Goal: Task Accomplishment & Management: Use online tool/utility

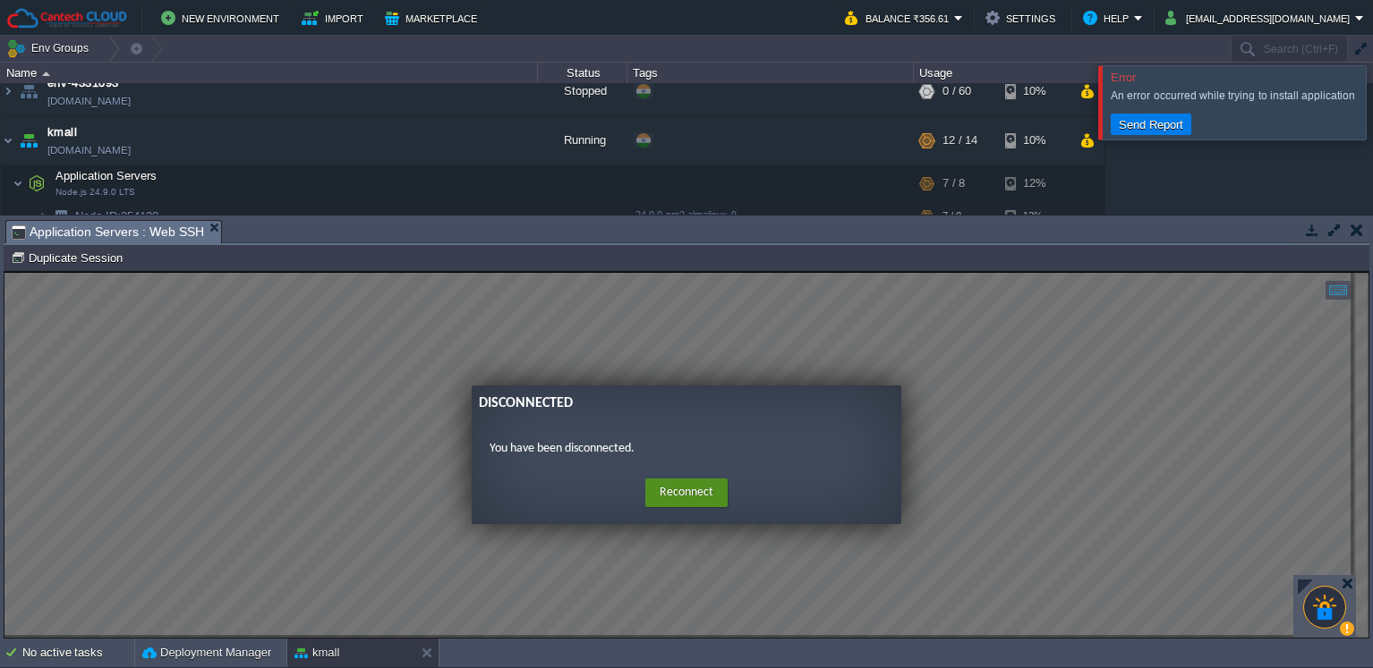
click at [683, 491] on button "Reconnect" at bounding box center [686, 493] width 82 height 29
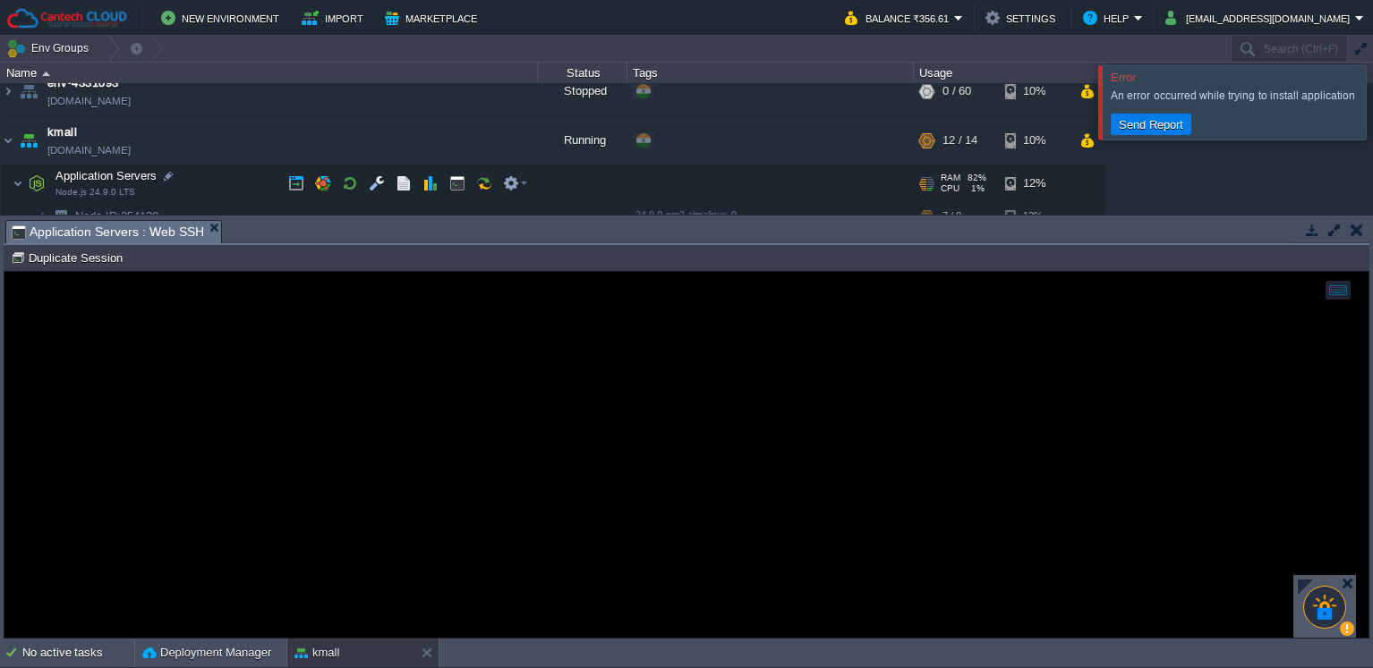
click at [238, 186] on td "Application Servers Node.js 24.9.0 LTS" at bounding box center [269, 184] width 537 height 37
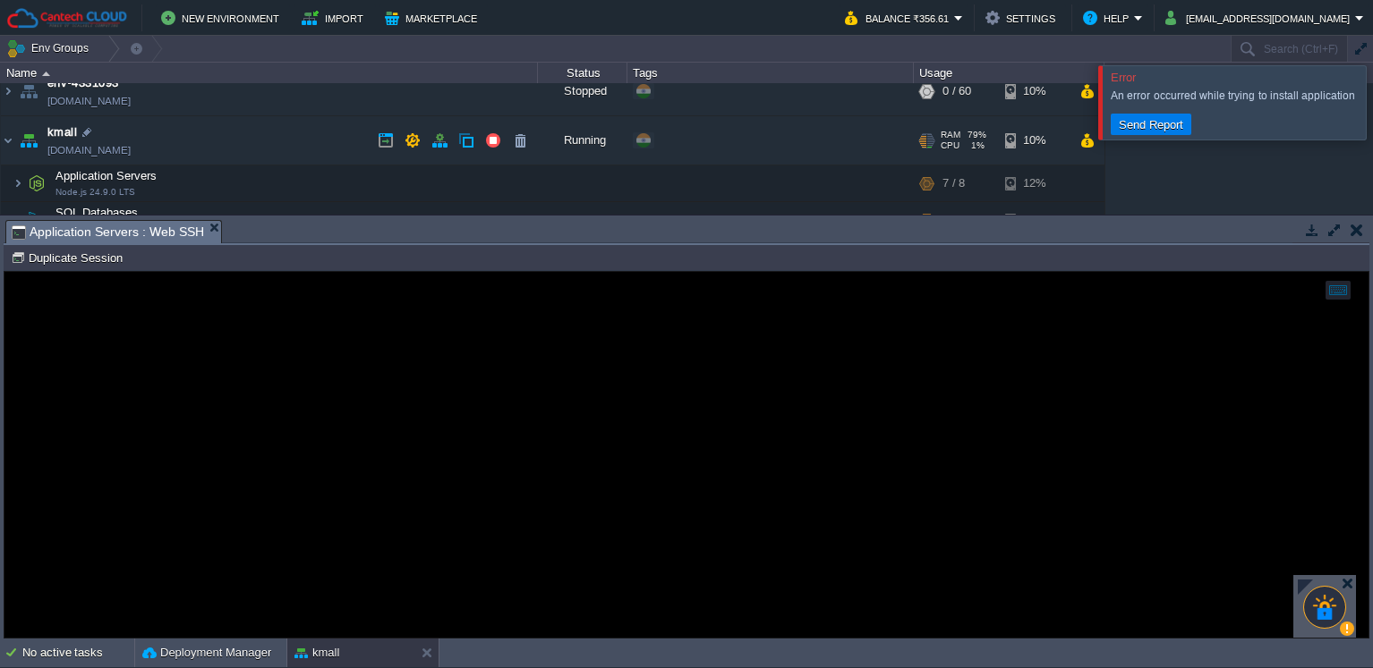
click at [242, 155] on td "kmall [DOMAIN_NAME]" at bounding box center [269, 140] width 537 height 49
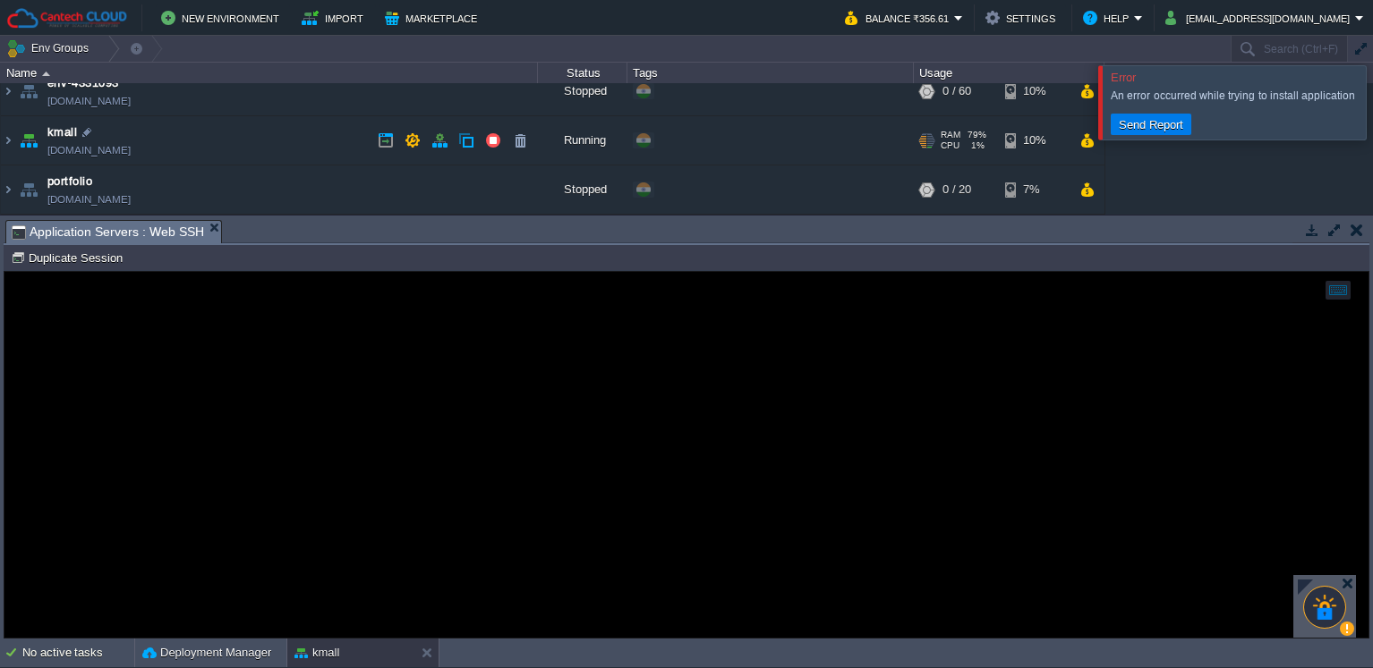
click at [242, 155] on td "kmall [DOMAIN_NAME]" at bounding box center [269, 140] width 537 height 49
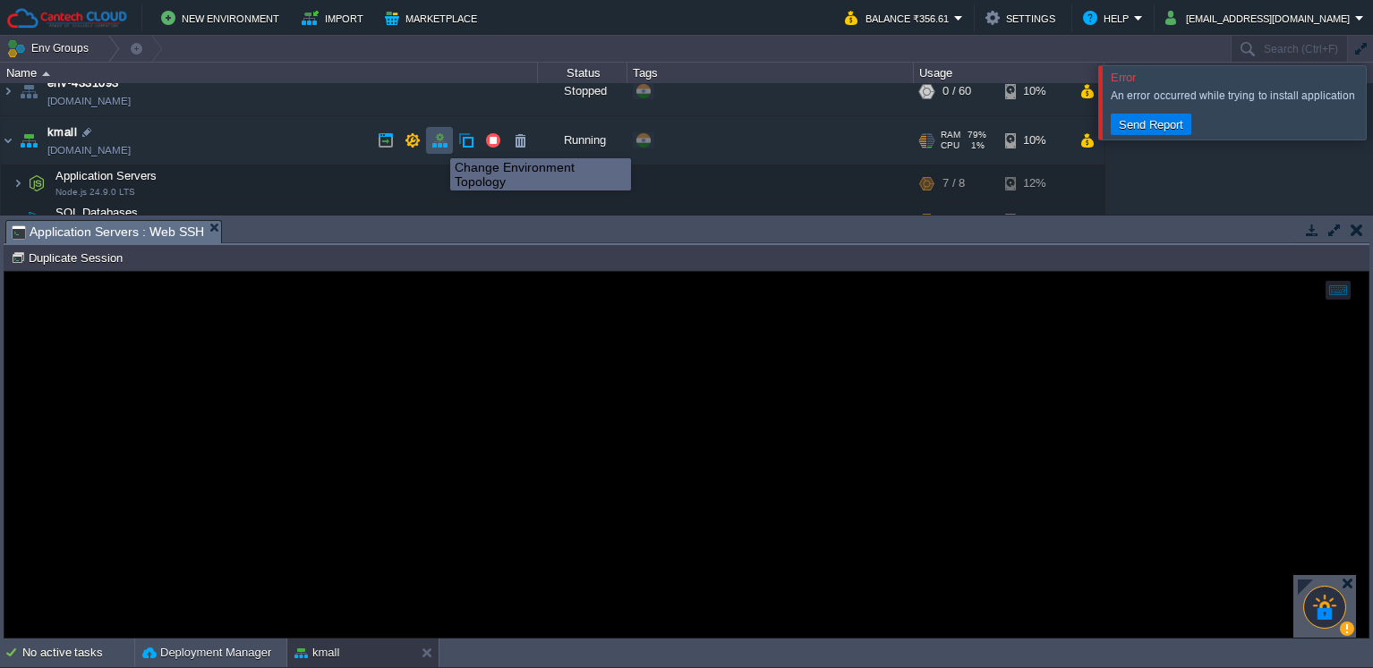
click at [437, 142] on button "button" at bounding box center [439, 140] width 16 height 16
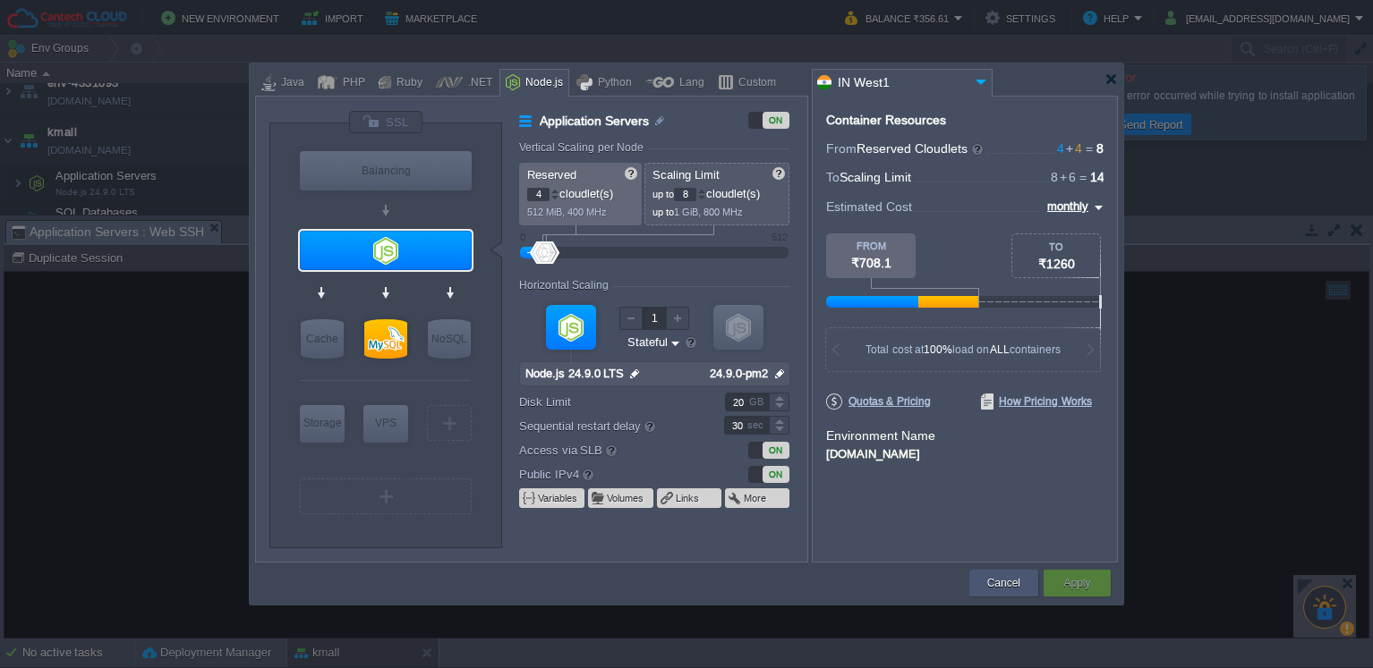
click at [990, 577] on button "Cancel" at bounding box center [1003, 583] width 33 height 18
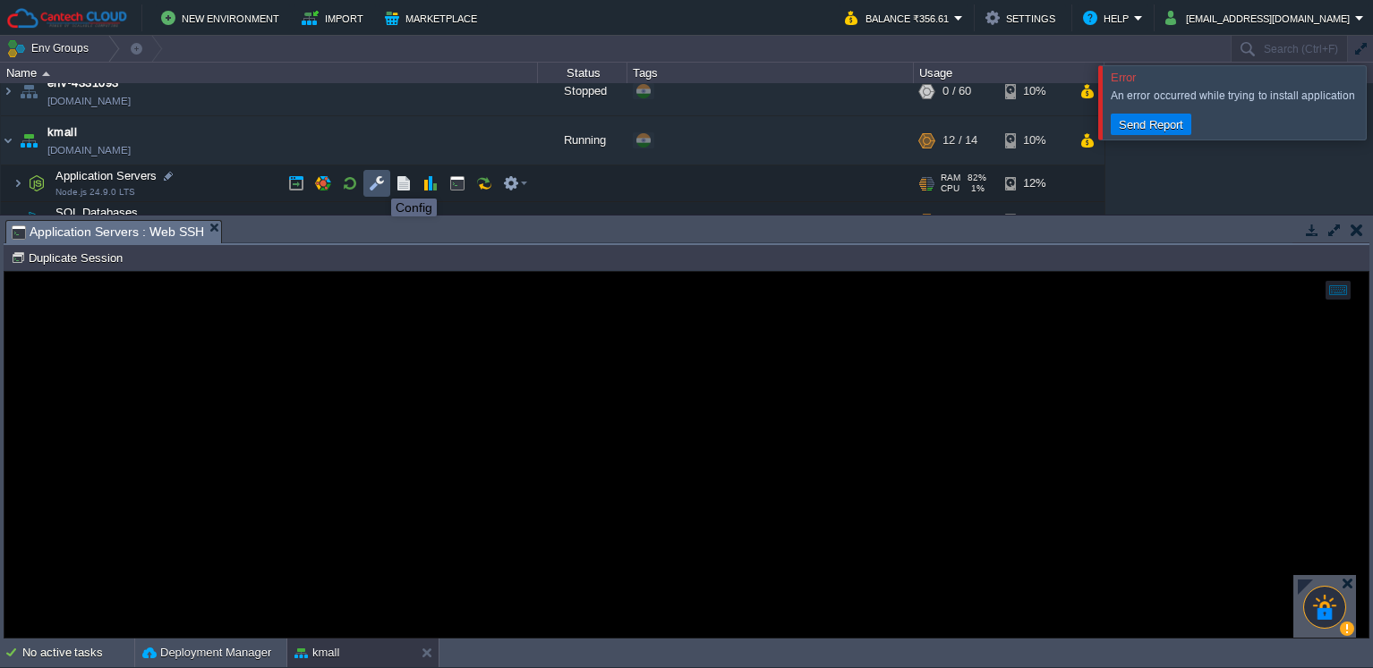
click at [378, 183] on button "button" at bounding box center [377, 183] width 16 height 16
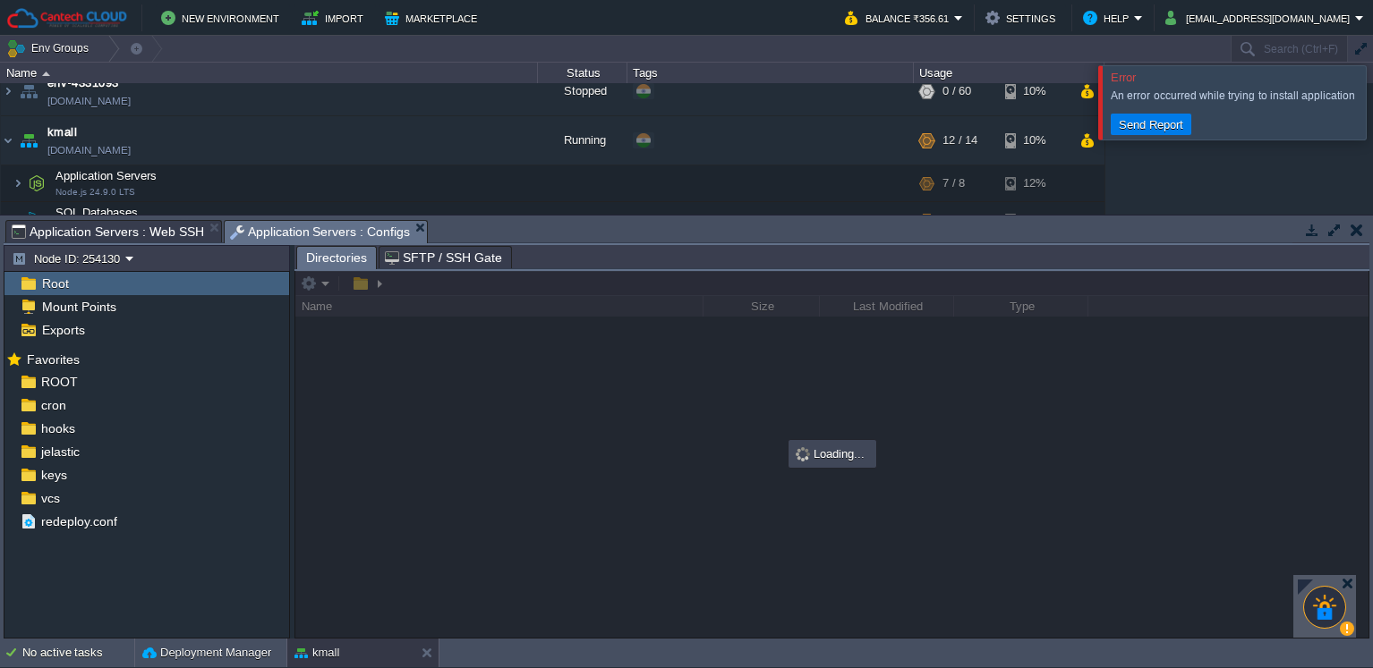
click at [435, 255] on span "SFTP / SSH Gate" at bounding box center [443, 257] width 117 height 21
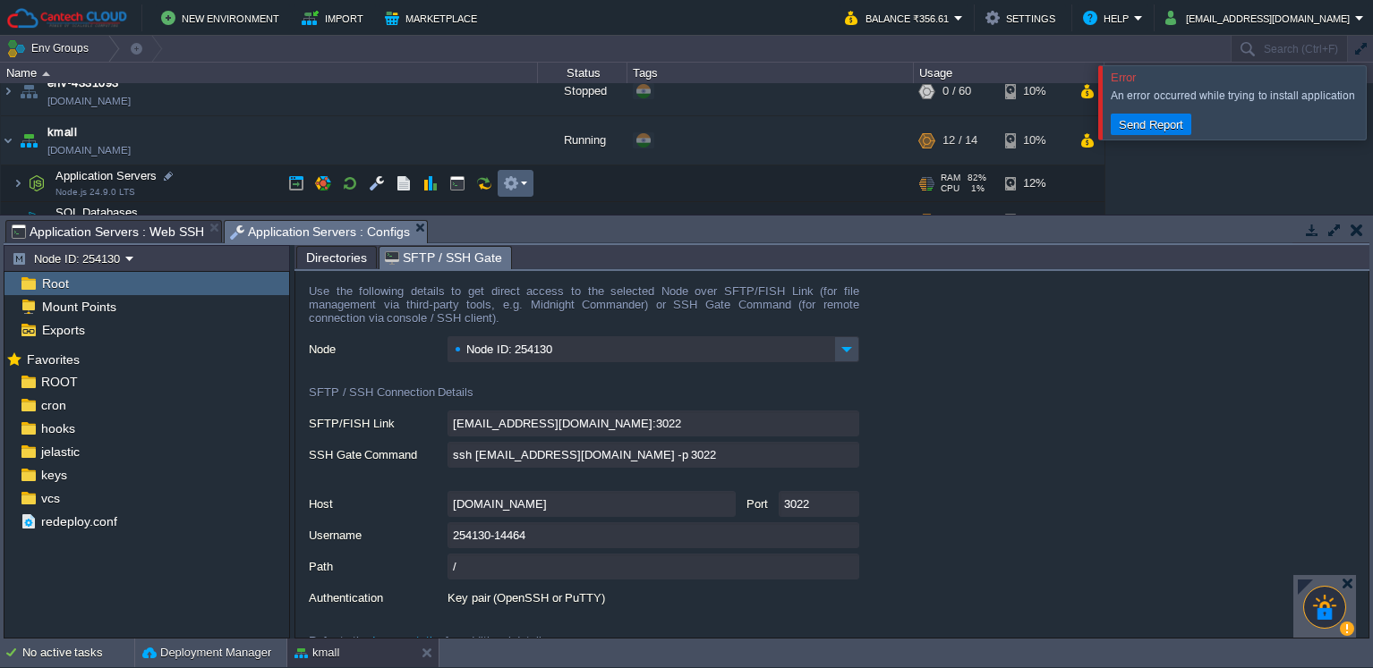
click at [520, 183] on em at bounding box center [515, 183] width 24 height 16
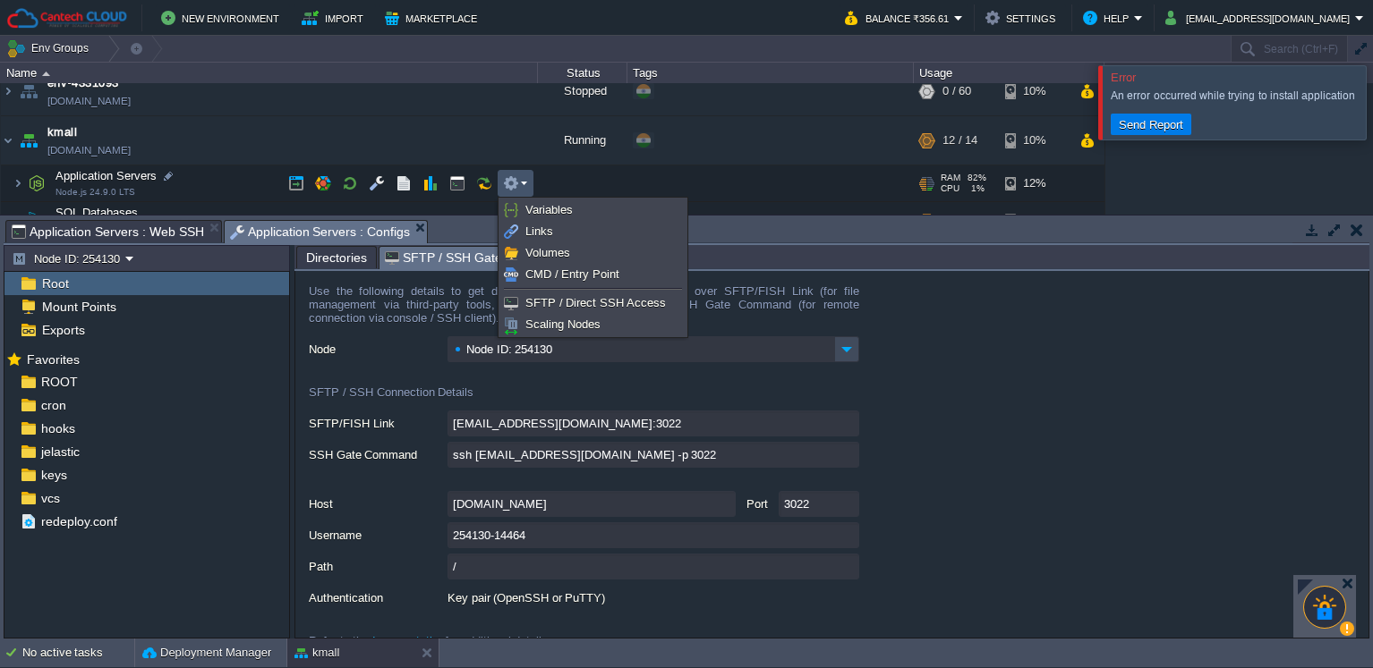
type input "[EMAIL_ADDRESS][DOMAIN_NAME]:3022/afs"
type input "ssh [EMAIL_ADDRESS][DOMAIN_NAME] -p 3022 -t "cd /afs; \$SHELL --login""
type input "/afs"
click at [381, 189] on button "button" at bounding box center [377, 183] width 16 height 16
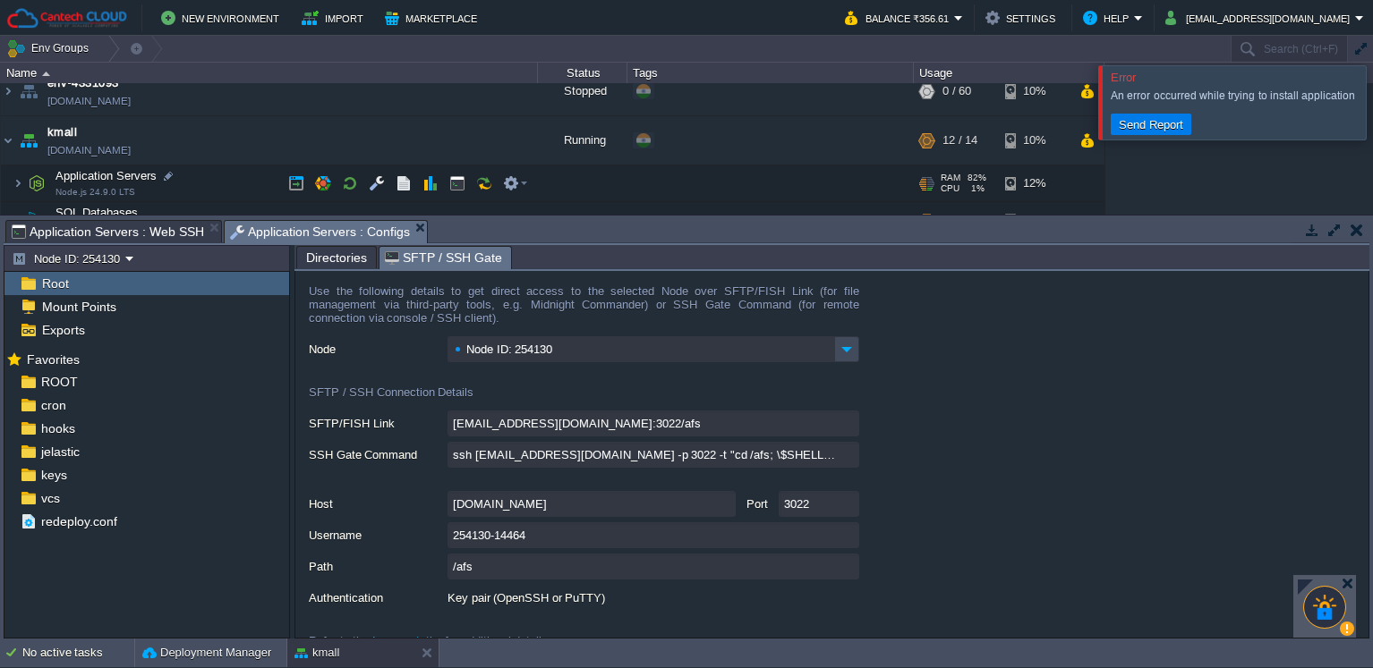
click at [204, 190] on td "Application Servers Node.js 24.9.0 LTS" at bounding box center [269, 184] width 537 height 37
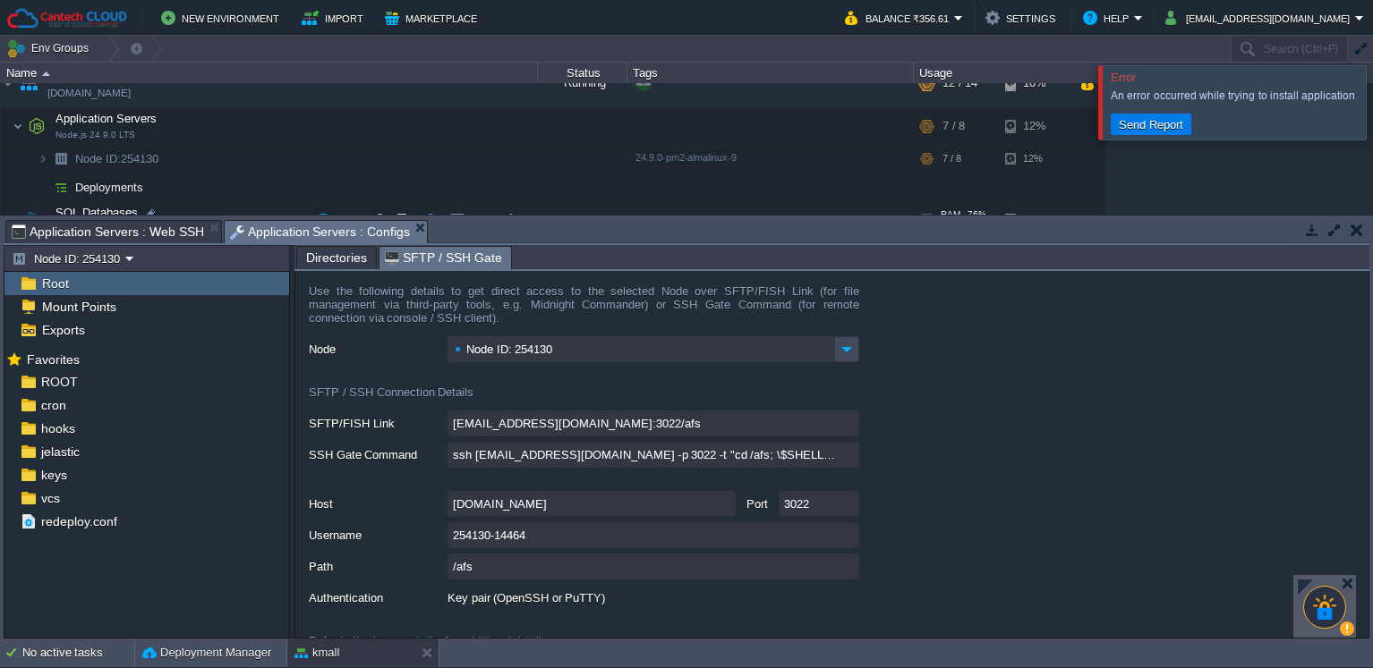
scroll to position [173, 0]
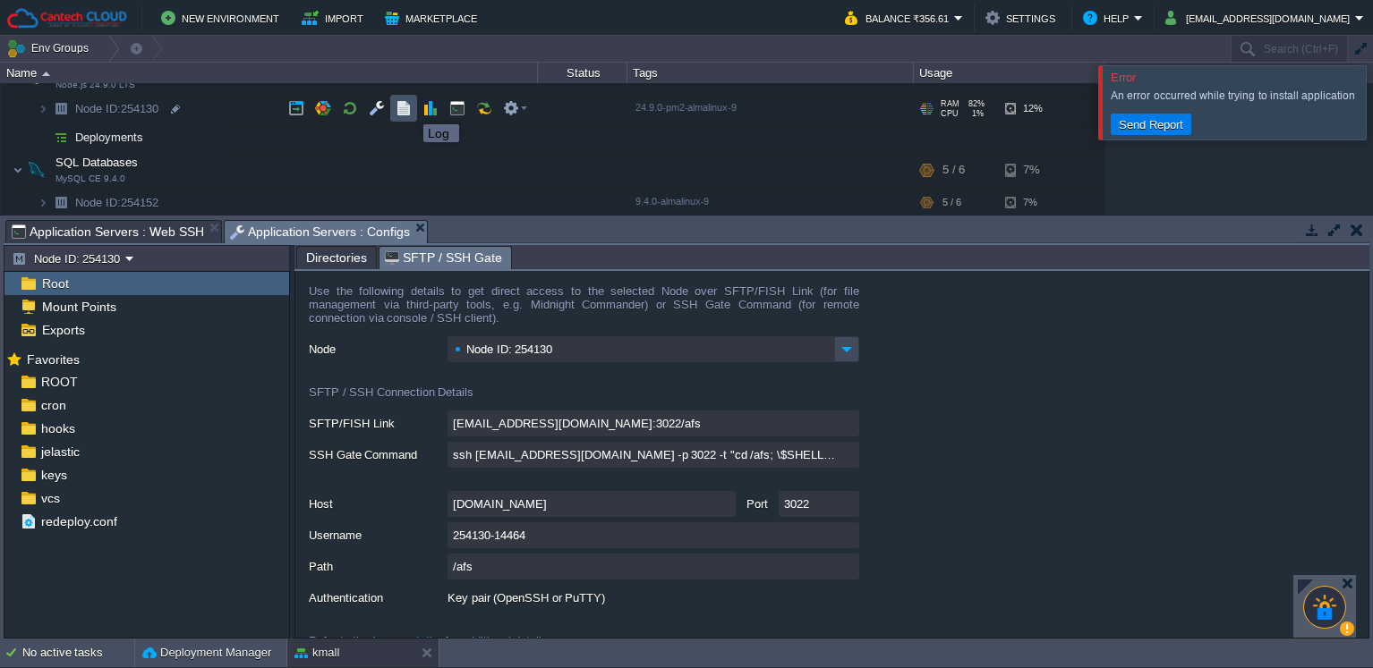
click at [410, 108] on button "button" at bounding box center [403, 108] width 16 height 16
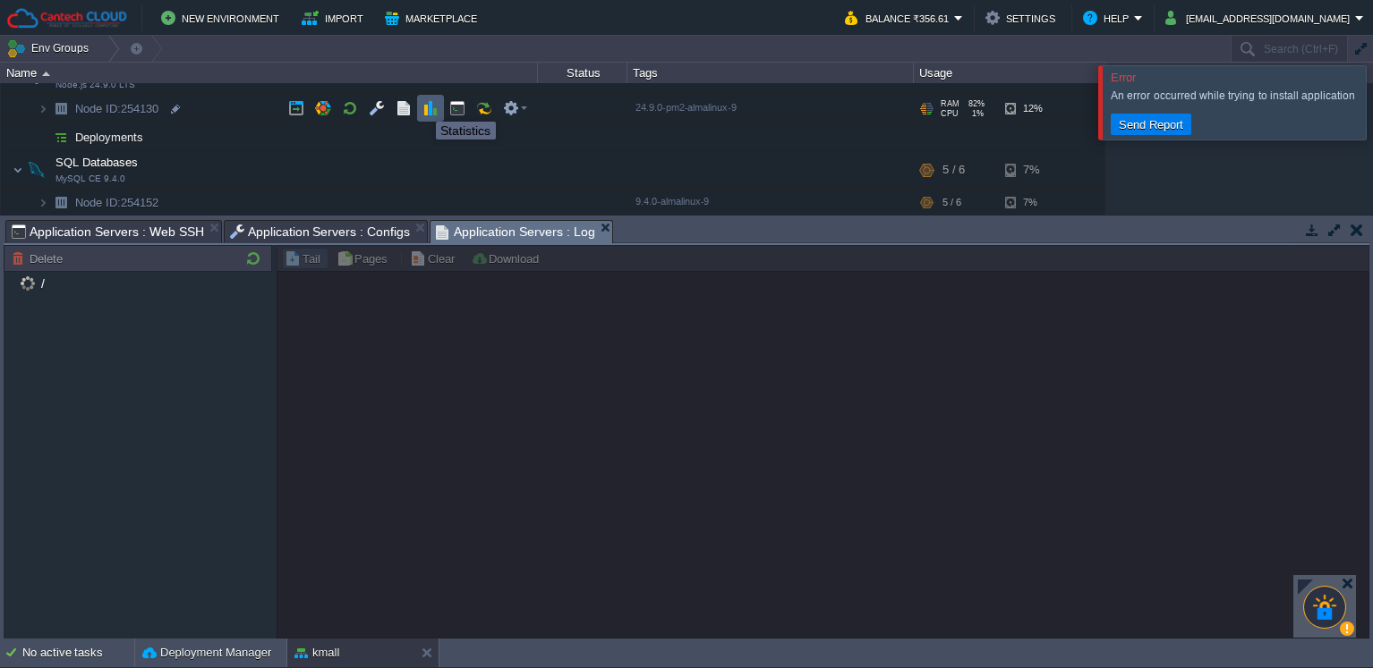
click at [423, 106] on button "button" at bounding box center [430, 108] width 16 height 16
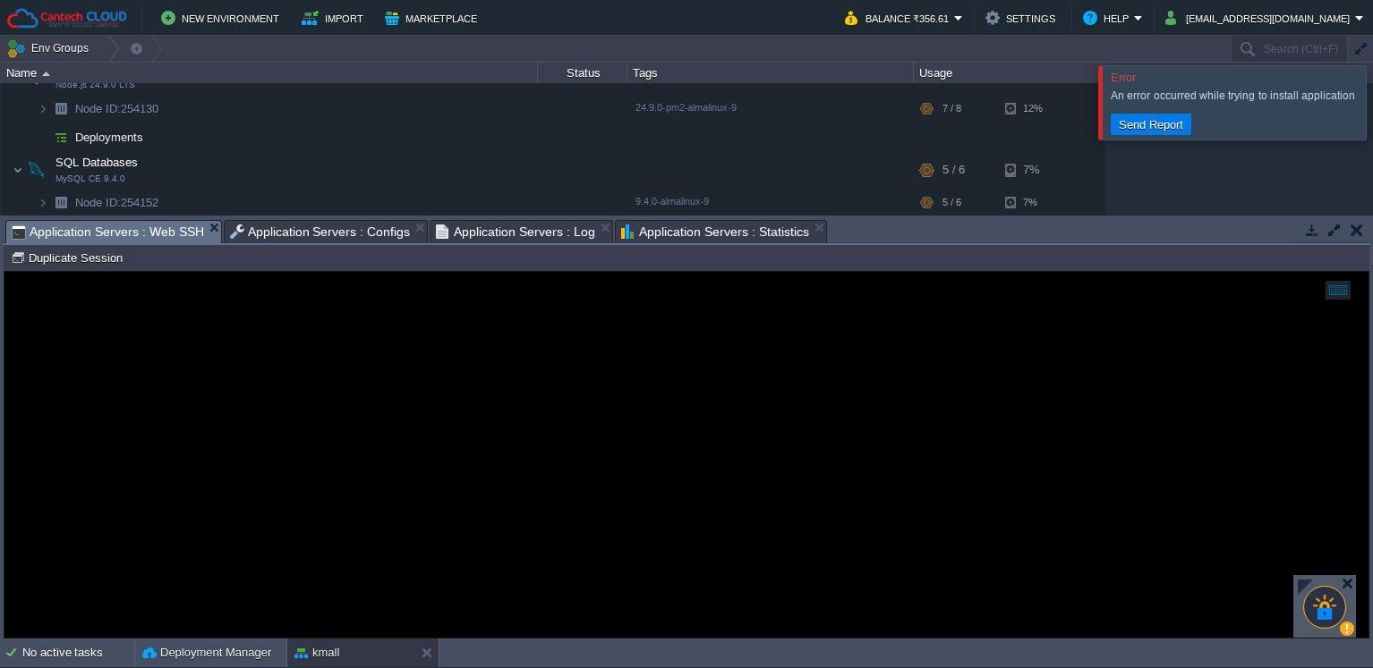
click at [95, 241] on span "Application Servers : Web SSH" at bounding box center [108, 232] width 192 height 22
click at [270, 225] on span "Application Servers : Configs" at bounding box center [320, 231] width 181 height 21
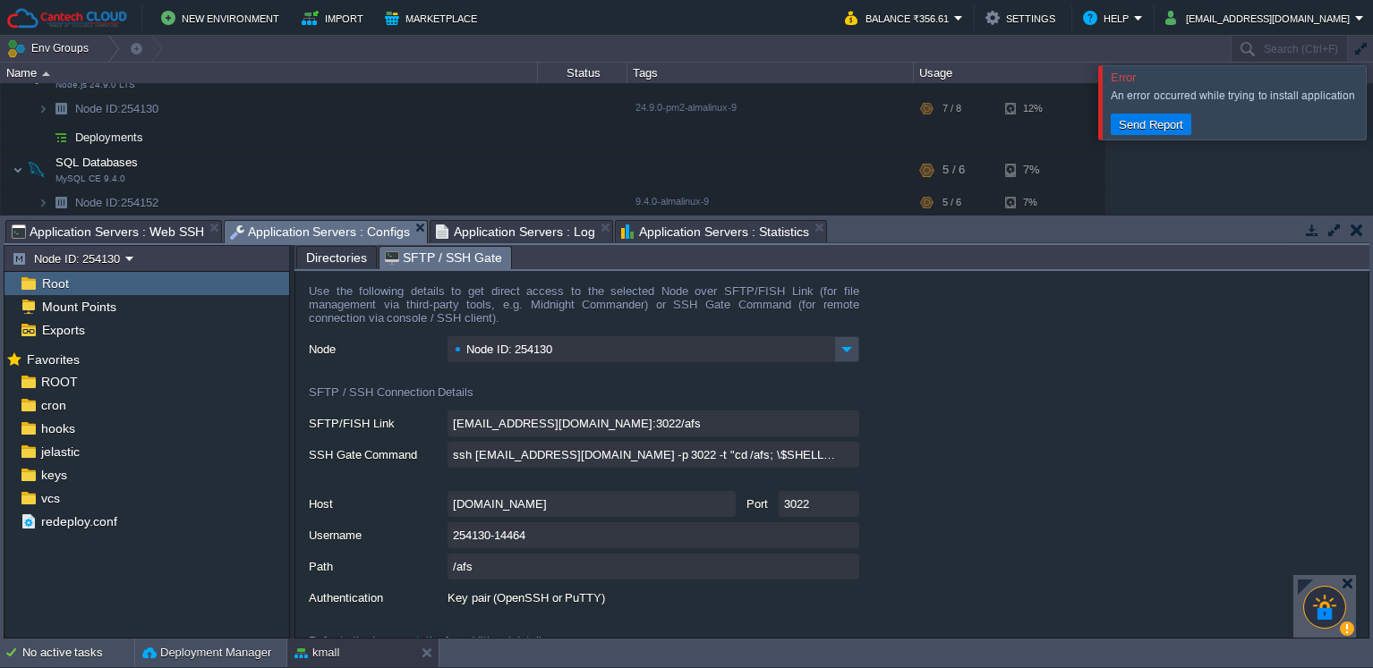
click at [480, 238] on span "Application Servers : Log" at bounding box center [515, 231] width 159 height 21
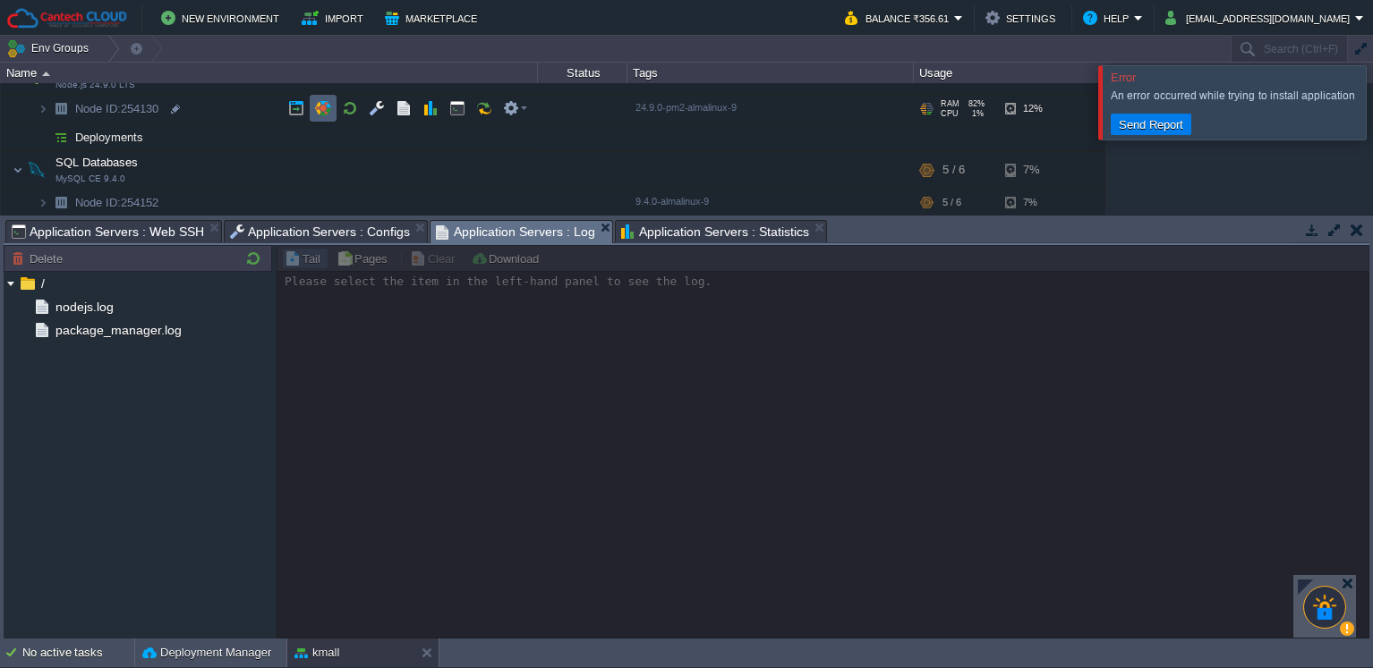
scroll to position [65, 0]
